Goal: Task Accomplishment & Management: Manage account settings

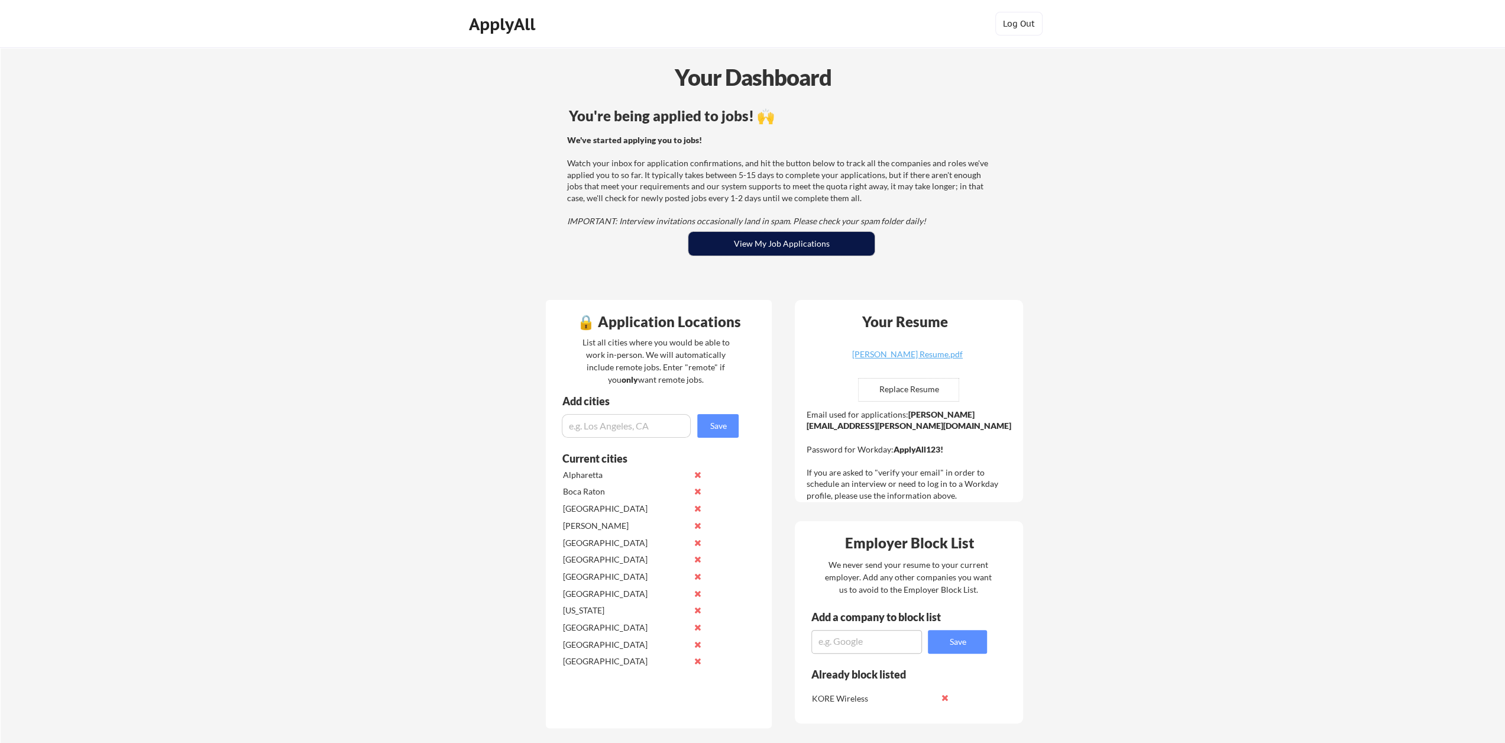
click at [785, 245] on button "View My Job Applications" at bounding box center [781, 244] width 186 height 24
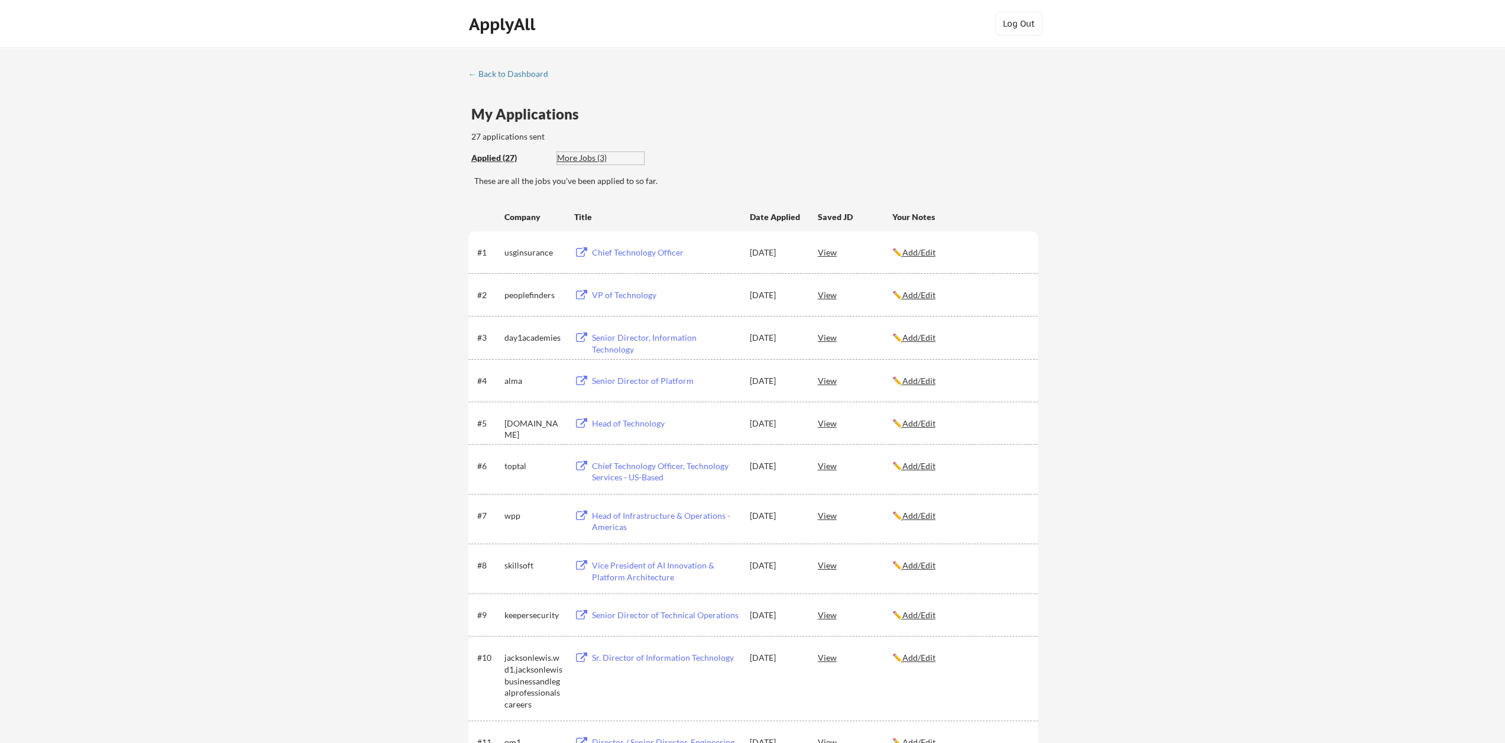
click at [576, 157] on div "More Jobs (3)" at bounding box center [600, 158] width 87 height 12
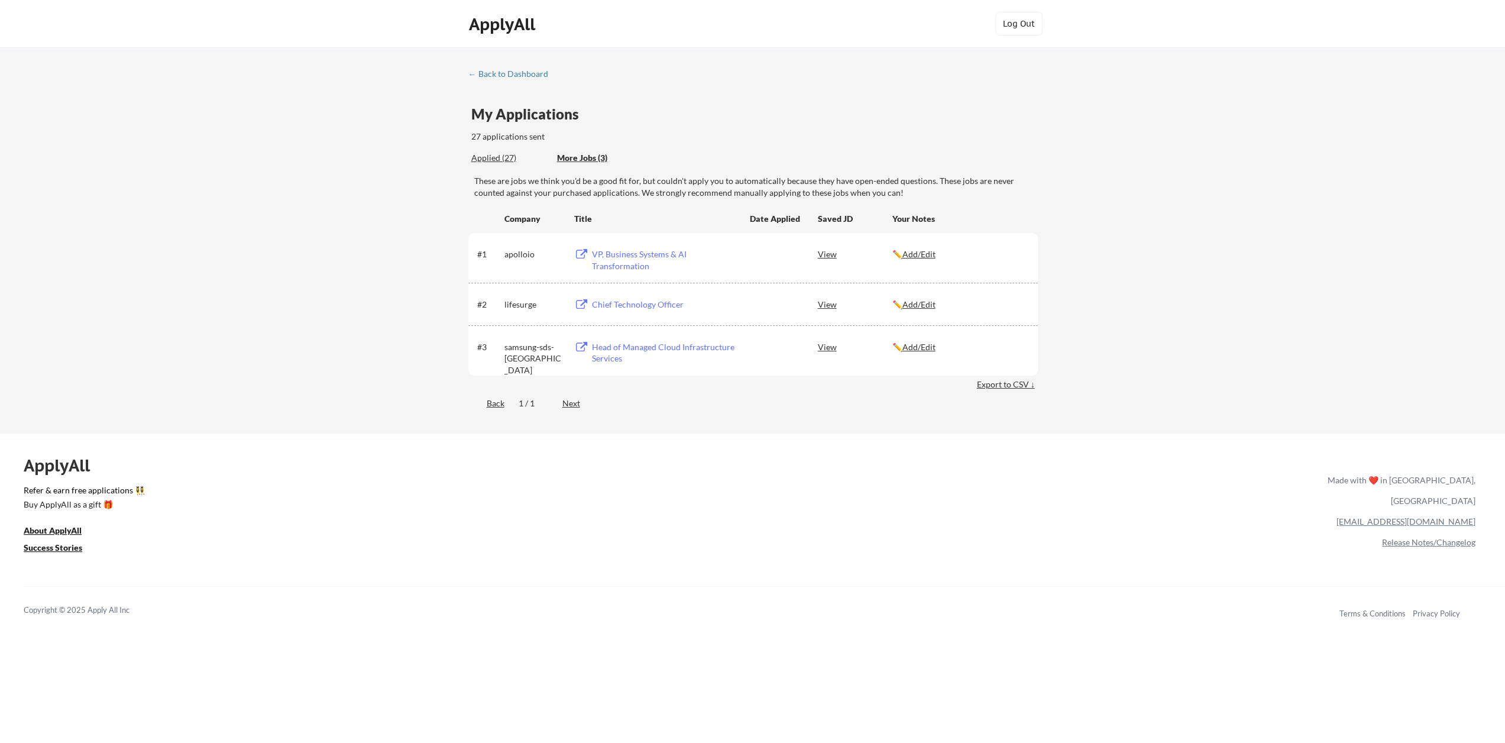
drag, startPoint x: 1054, startPoint y: 155, endPoint x: 1007, endPoint y: 154, distance: 47.9
click at [1049, 155] on div "← Back to Dashboard My Applications 27 applications sent Applied (27) More Jobs…" at bounding box center [752, 240] width 1505 height 386
click at [526, 71] on div "← Back to Dashboard" at bounding box center [512, 74] width 89 height 8
